Goal: Task Accomplishment & Management: Manage account settings

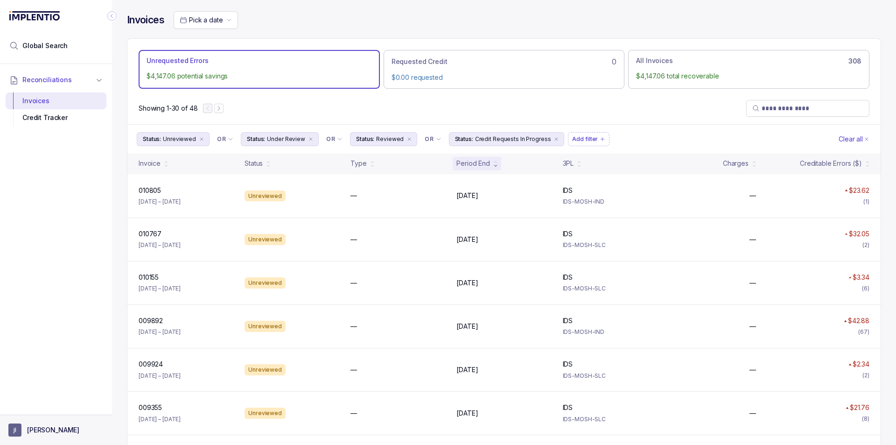
click at [55, 425] on button "jl justin lau" at bounding box center [55, 429] width 95 height 13
click at [47, 404] on li "Logout" at bounding box center [56, 409] width 96 height 15
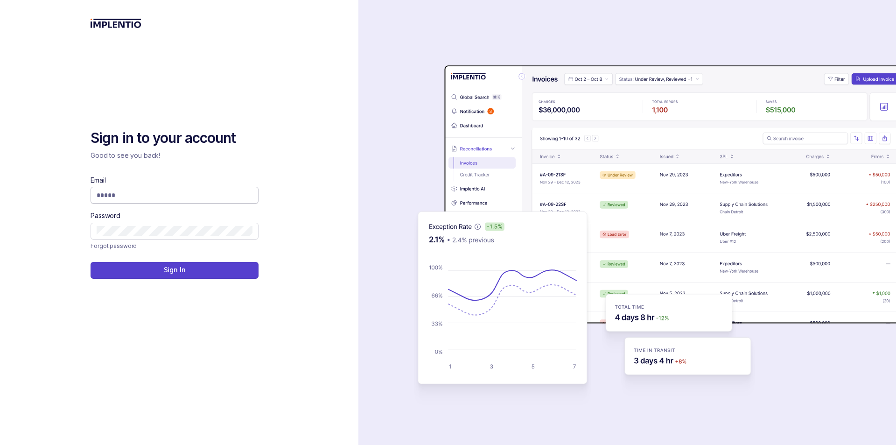
drag, startPoint x: 209, startPoint y: 186, endPoint x: 210, endPoint y: 192, distance: 6.5
click at [210, 186] on div "Email" at bounding box center [175, 189] width 168 height 28
click at [210, 194] on input "Email" at bounding box center [175, 194] width 156 height 9
type input "**********"
